Goal: Navigation & Orientation: Find specific page/section

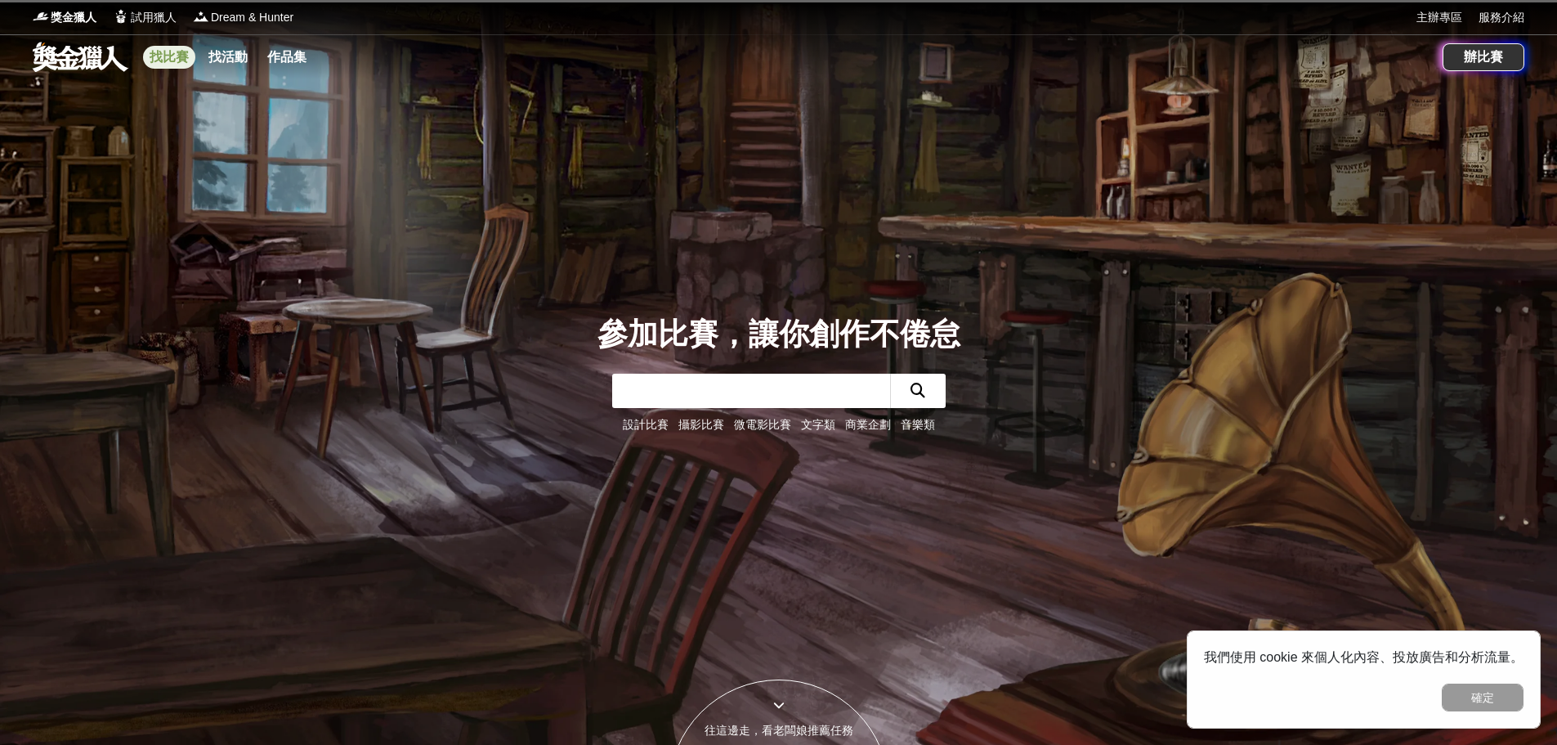
click at [167, 56] on link "找比賽" at bounding box center [169, 57] width 52 height 23
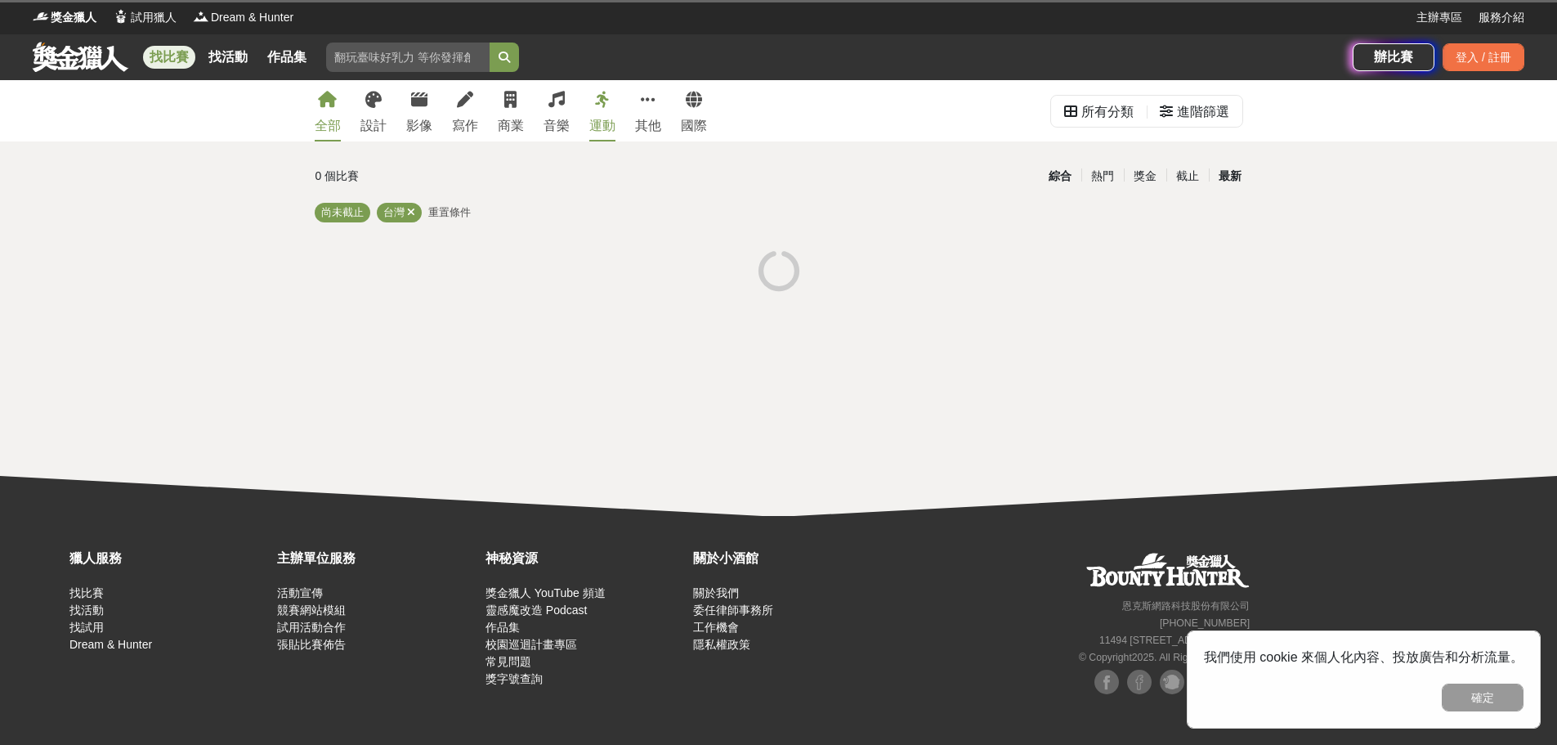
click at [1231, 182] on div "最新" at bounding box center [1230, 176] width 42 height 29
click at [1465, 695] on button "確定" at bounding box center [1483, 697] width 82 height 28
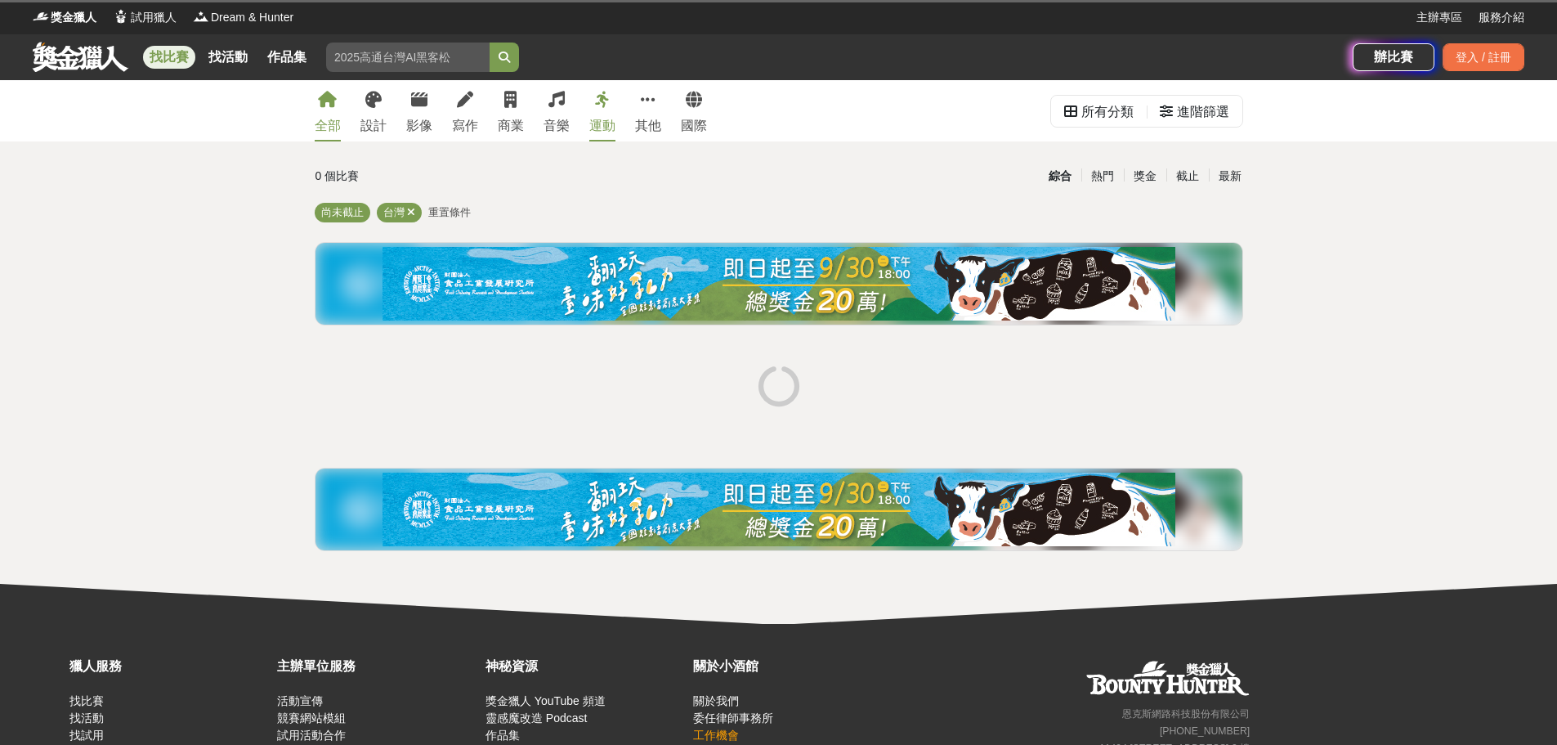
click at [718, 729] on link "工作機會" at bounding box center [716, 734] width 46 height 13
